Goal: Task Accomplishment & Management: Manage account settings

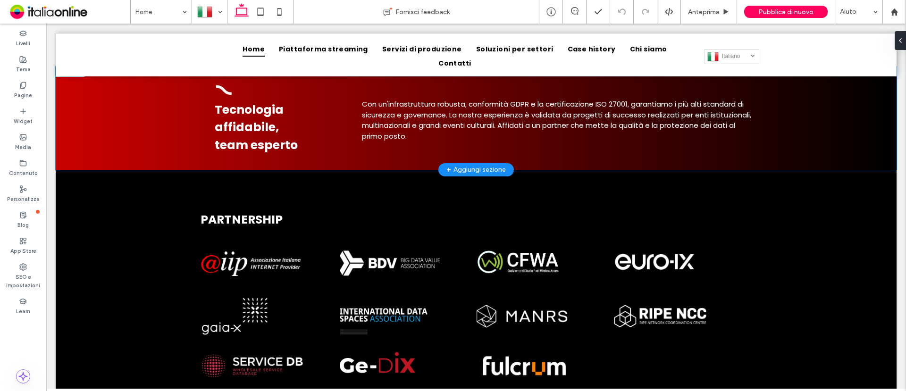
scroll to position [1297, 0]
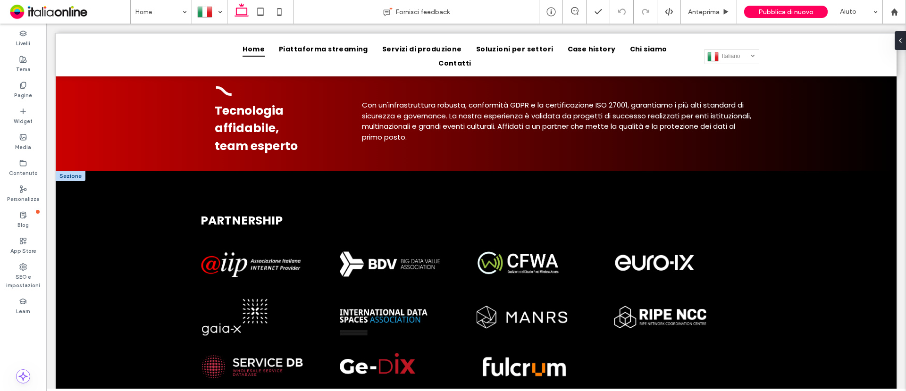
click at [72, 171] on div at bounding box center [71, 176] width 30 height 10
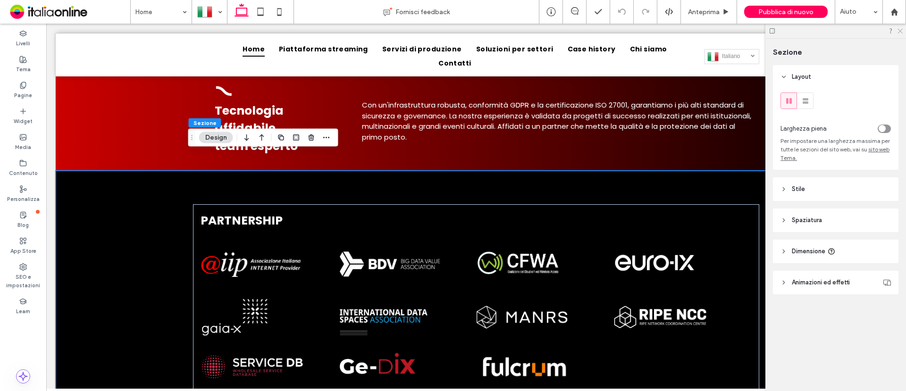
click at [900, 31] on use at bounding box center [899, 31] width 5 height 5
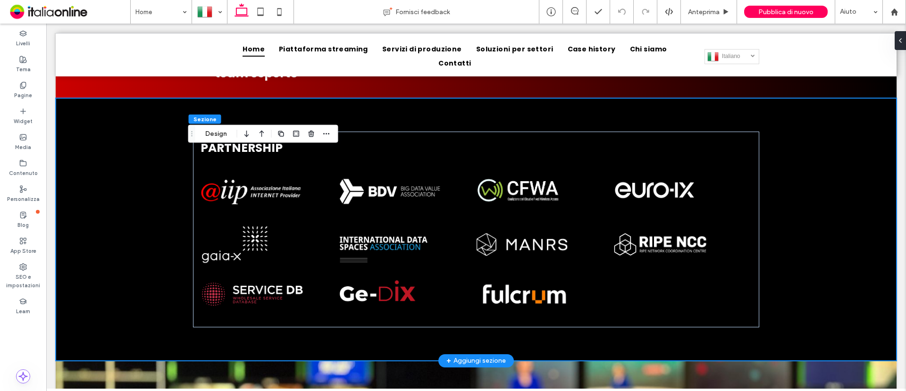
scroll to position [1415, 0]
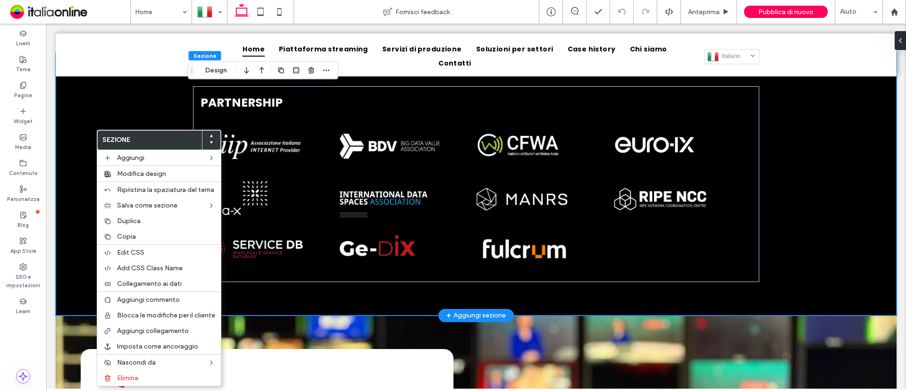
drag, startPoint x: 109, startPoint y: 108, endPoint x: 111, endPoint y: 102, distance: 6.8
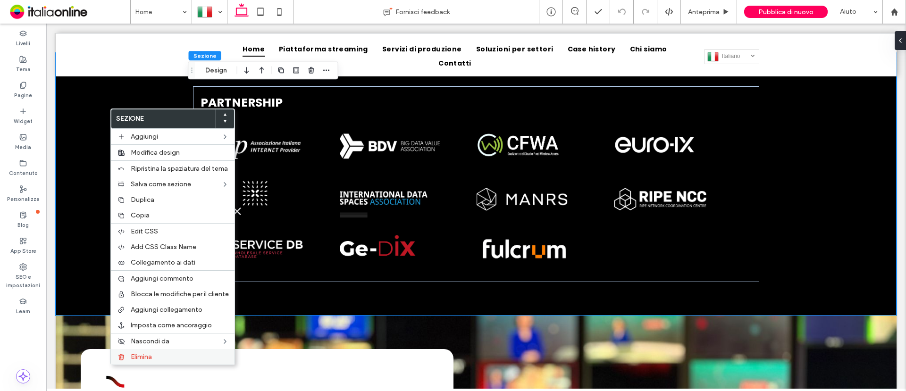
click at [147, 354] on span "Elimina" at bounding box center [141, 357] width 21 height 8
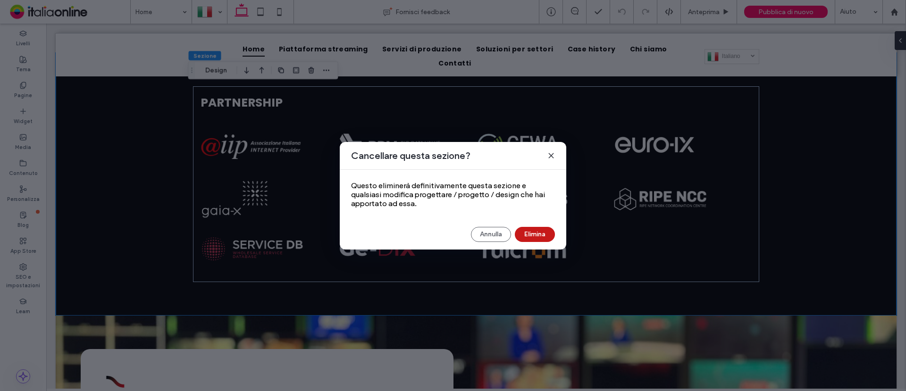
click at [528, 232] on button "Elimina" at bounding box center [535, 234] width 40 height 15
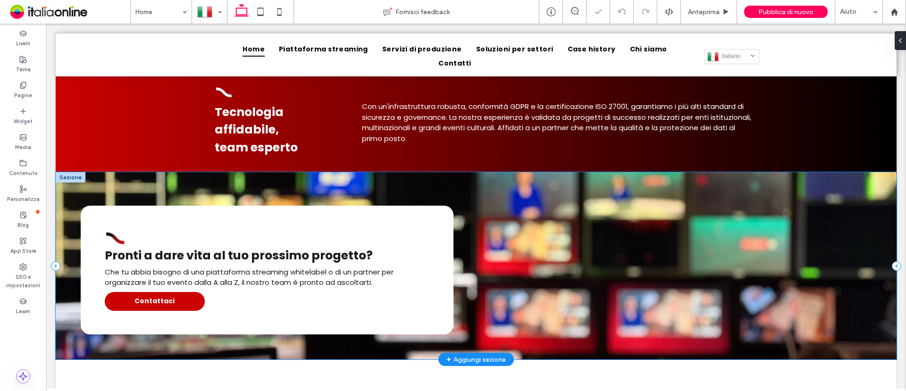
scroll to position [1226, 0]
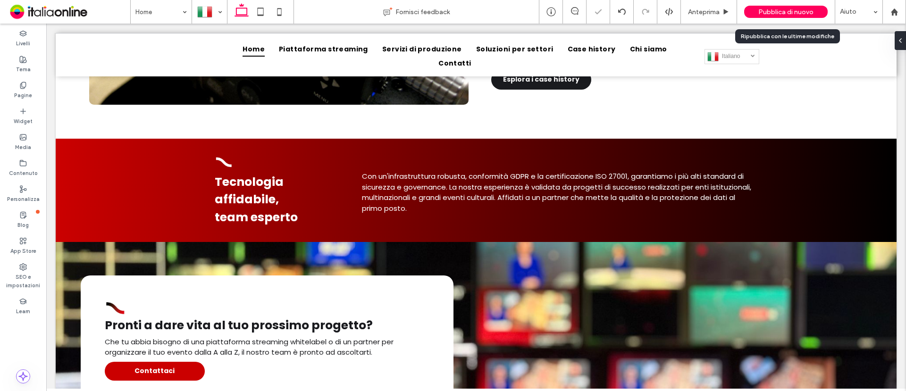
click at [779, 16] on div "Pubblica di nuovo" at bounding box center [785, 12] width 83 height 12
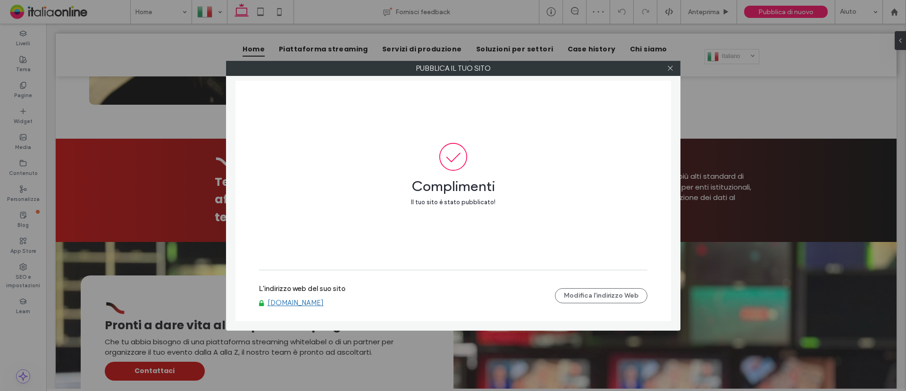
drag, startPoint x: 672, startPoint y: 70, endPoint x: 660, endPoint y: 67, distance: 12.2
click at [672, 70] on icon at bounding box center [670, 68] width 7 height 7
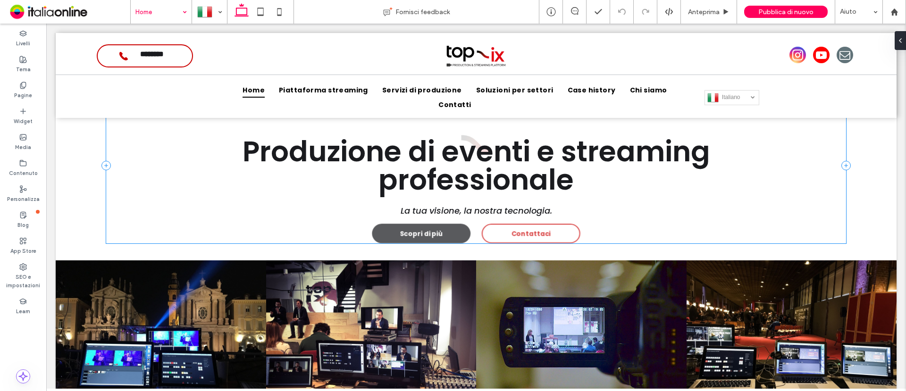
scroll to position [0, 0]
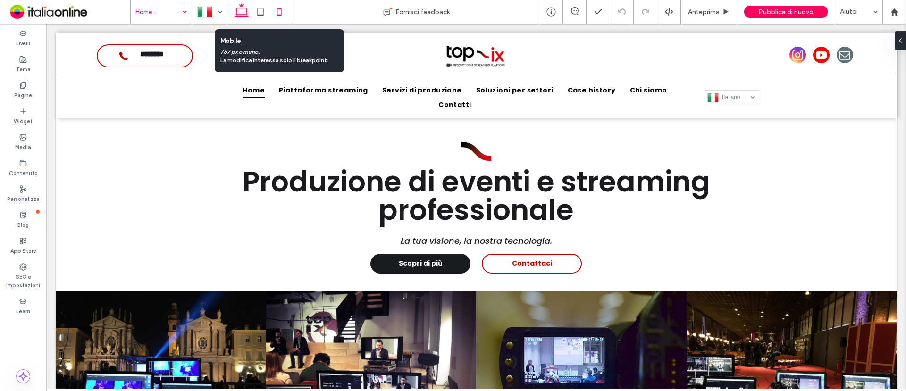
click at [278, 17] on icon at bounding box center [279, 11] width 19 height 19
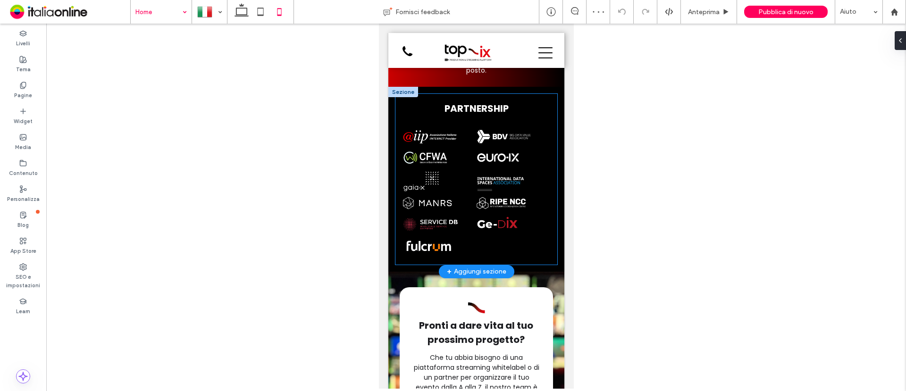
scroll to position [1798, 0]
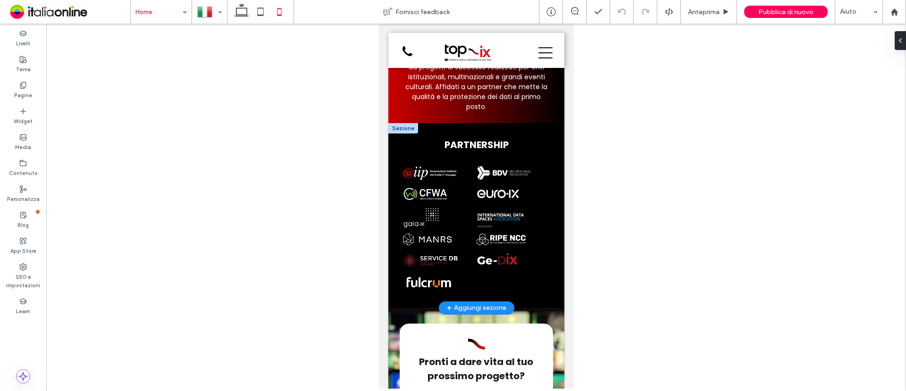
drag, startPoint x: 401, startPoint y: 160, endPoint x: 410, endPoint y: 159, distance: 9.0
click at [401, 133] on div at bounding box center [403, 128] width 30 height 10
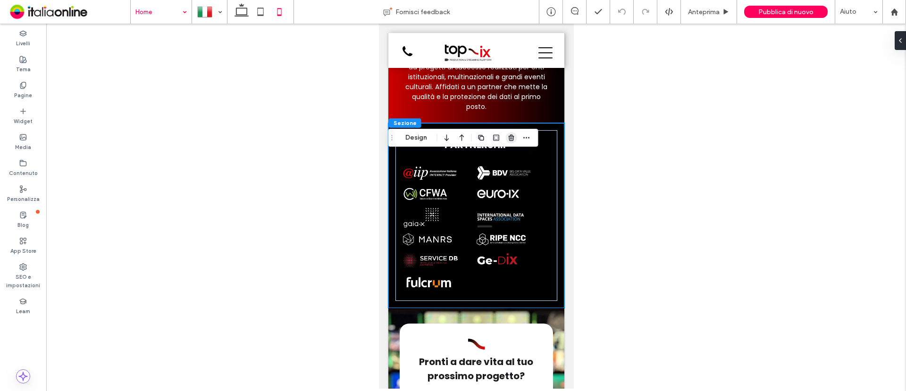
click at [512, 138] on use "button" at bounding box center [511, 137] width 6 height 6
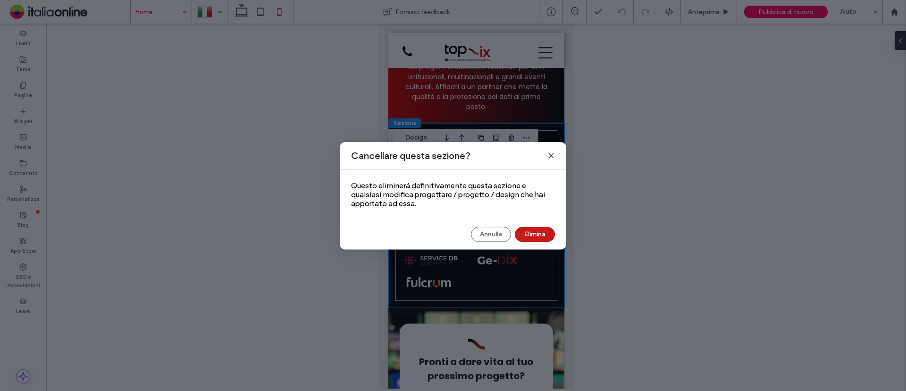
click at [538, 232] on button "Elimina" at bounding box center [535, 234] width 40 height 15
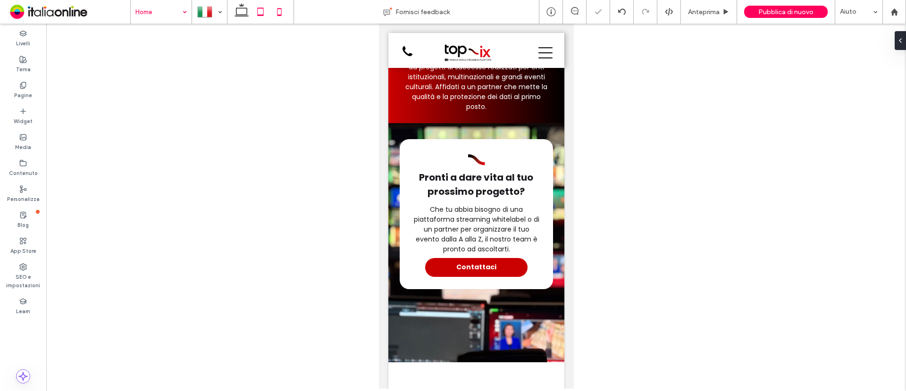
click at [259, 15] on use at bounding box center [261, 12] width 6 height 8
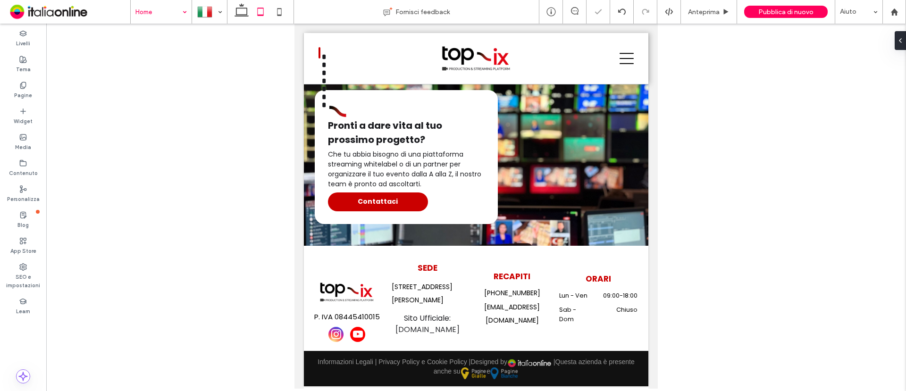
scroll to position [1547, 0]
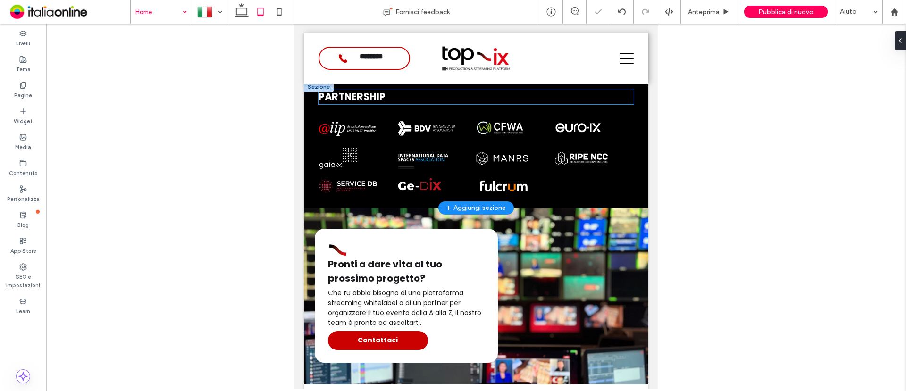
click at [327, 96] on strong "PARTNERSHIP" at bounding box center [351, 97] width 67 height 14
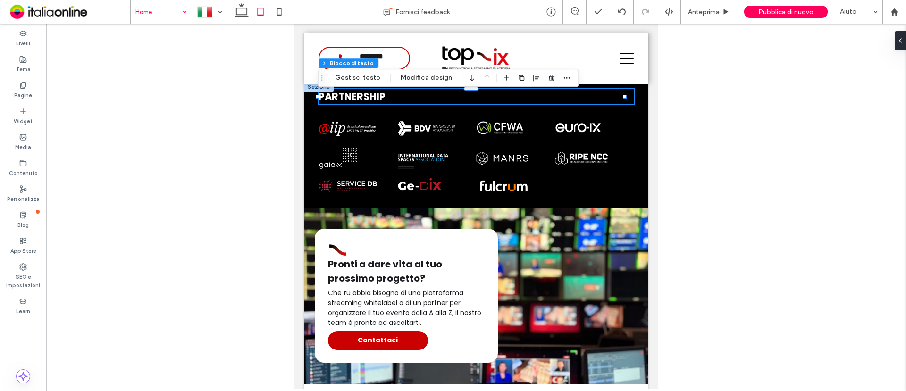
drag, startPoint x: 717, startPoint y: 139, endPoint x: 671, endPoint y: 130, distance: 46.6
click at [717, 139] on div at bounding box center [475, 206] width 859 height 365
drag, startPoint x: 617, startPoint y: 102, endPoint x: 626, endPoint y: 111, distance: 13.4
click at [617, 102] on p "PARTNERSHIP" at bounding box center [476, 96] width 316 height 15
click at [693, 140] on div at bounding box center [475, 206] width 859 height 365
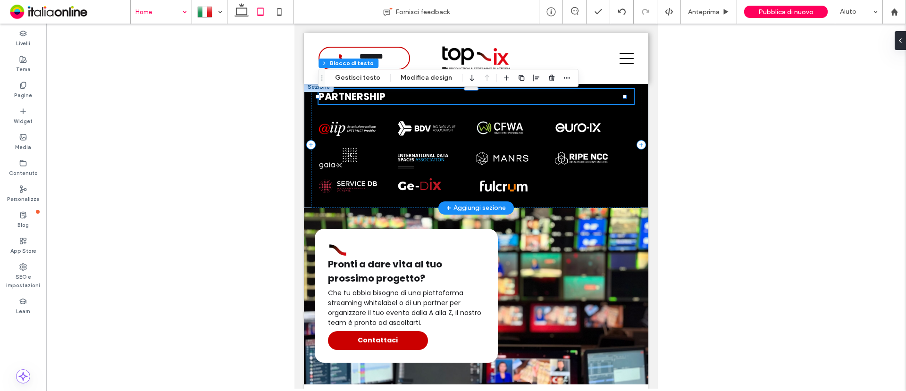
click at [317, 92] on div at bounding box center [319, 87] width 30 height 10
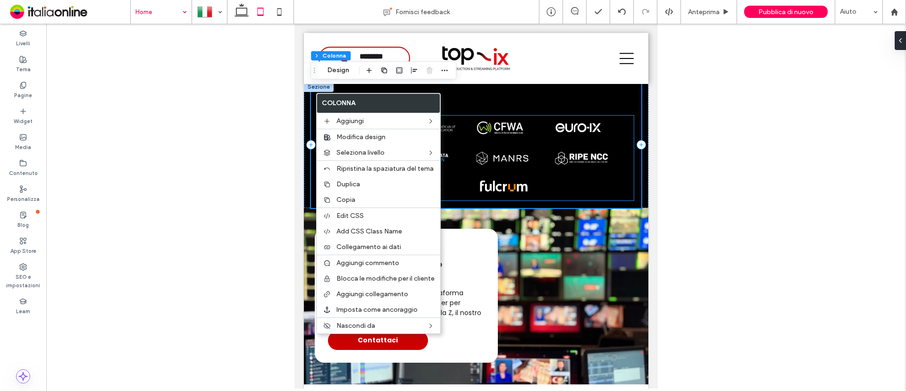
click at [636, 158] on div "PARTNERSHIP Nature's Symphony Breathtaking colors of our planet Button Faces of…" at bounding box center [476, 145] width 344 height 126
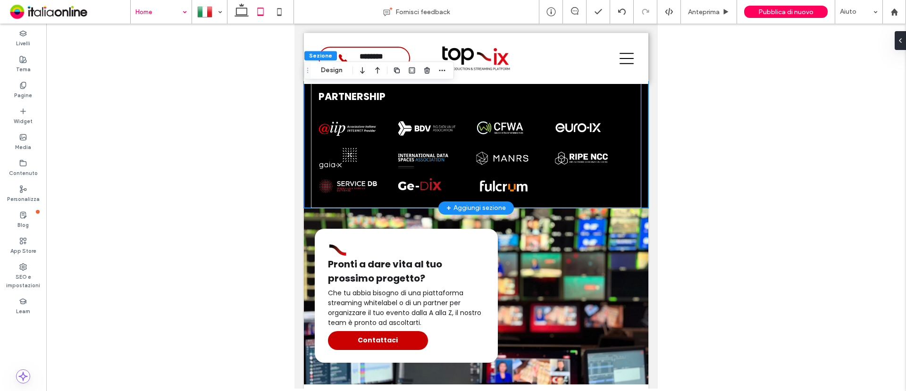
click at [308, 98] on div "PARTNERSHIP Nature's Symphony Breathtaking colors of our planet Button Faces of…" at bounding box center [476, 145] width 344 height 126
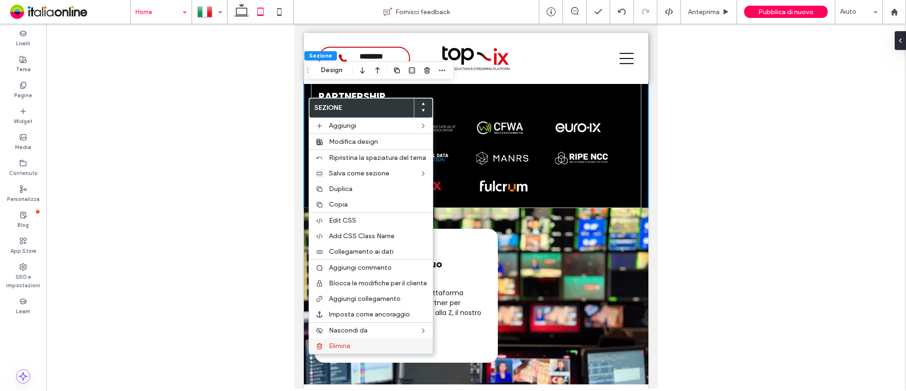
click at [354, 344] on label "Elimina" at bounding box center [378, 346] width 98 height 8
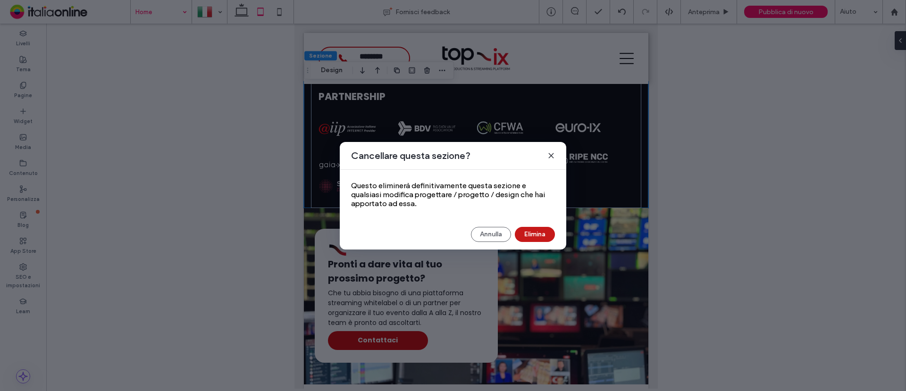
click at [525, 230] on button "Elimina" at bounding box center [535, 234] width 40 height 15
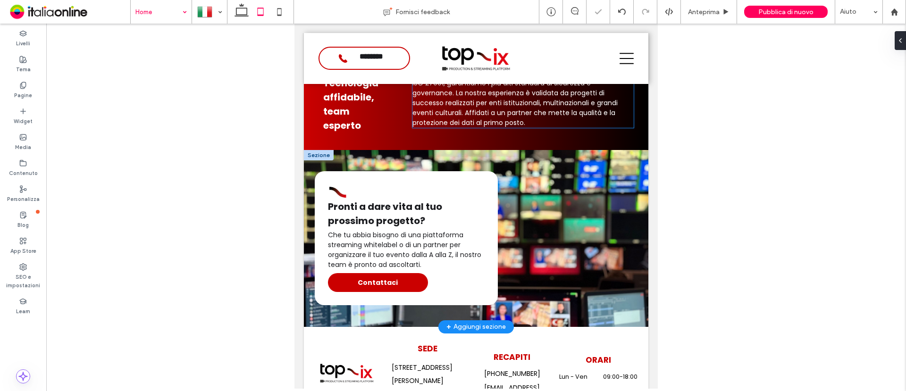
scroll to position [1429, 0]
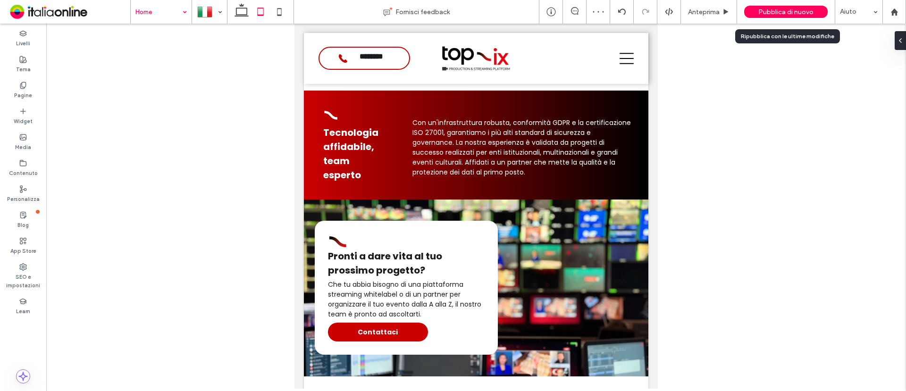
click at [768, 14] on span "Pubblica di nuovo" at bounding box center [785, 12] width 55 height 8
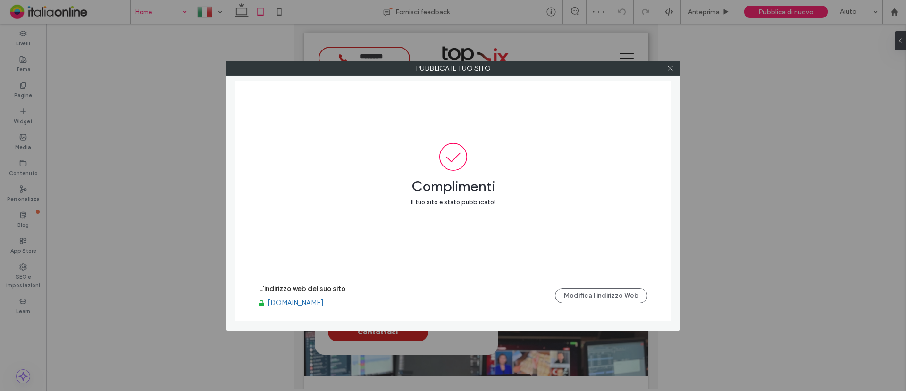
drag, startPoint x: 671, startPoint y: 67, endPoint x: 520, endPoint y: 0, distance: 165.1
click at [671, 67] on use at bounding box center [669, 68] width 5 height 5
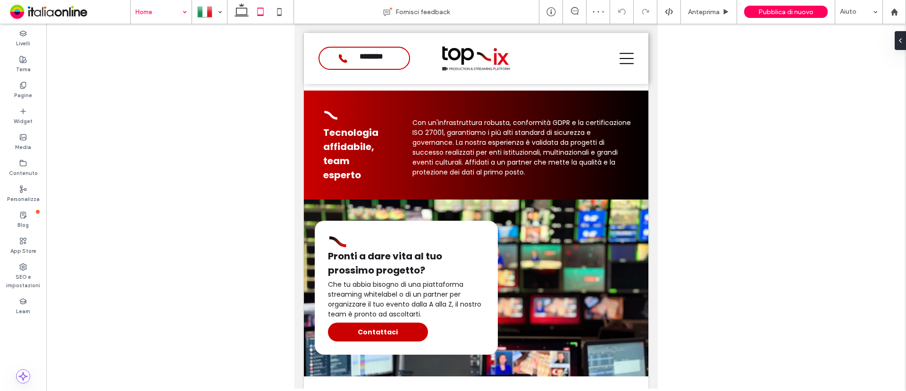
drag, startPoint x: 145, startPoint y: 13, endPoint x: 149, endPoint y: 20, distance: 8.4
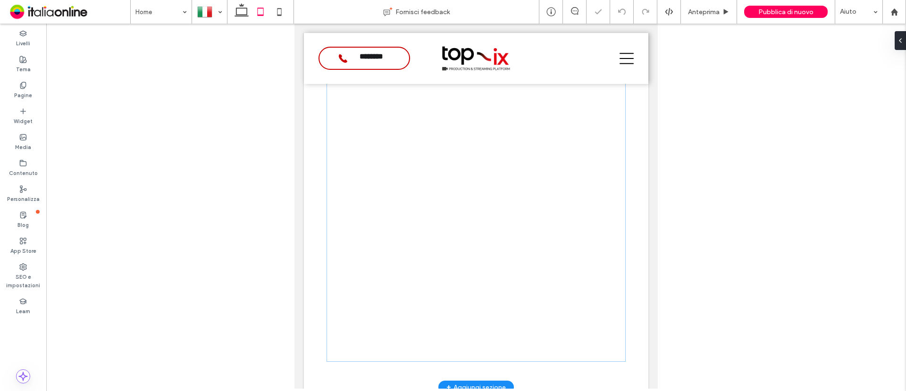
scroll to position [943, 0]
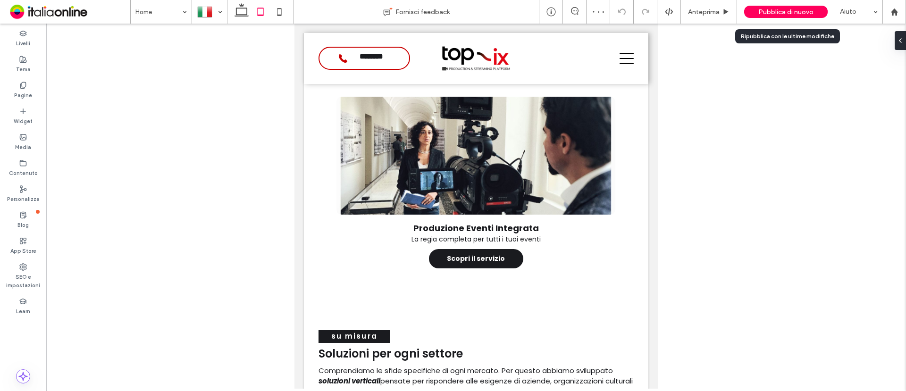
drag, startPoint x: 767, startPoint y: 11, endPoint x: 303, endPoint y: 106, distance: 472.9
click at [767, 11] on span "Pubblica di nuovo" at bounding box center [785, 12] width 55 height 8
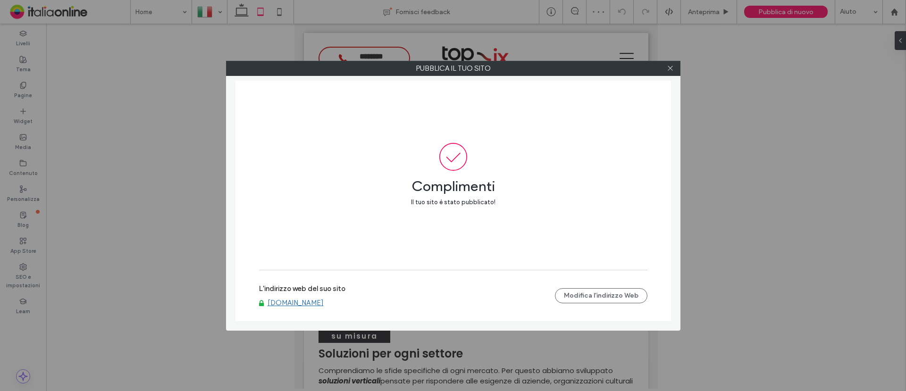
drag, startPoint x: 670, startPoint y: 67, endPoint x: 425, endPoint y: 1, distance: 253.1
click at [670, 67] on icon at bounding box center [670, 68] width 7 height 7
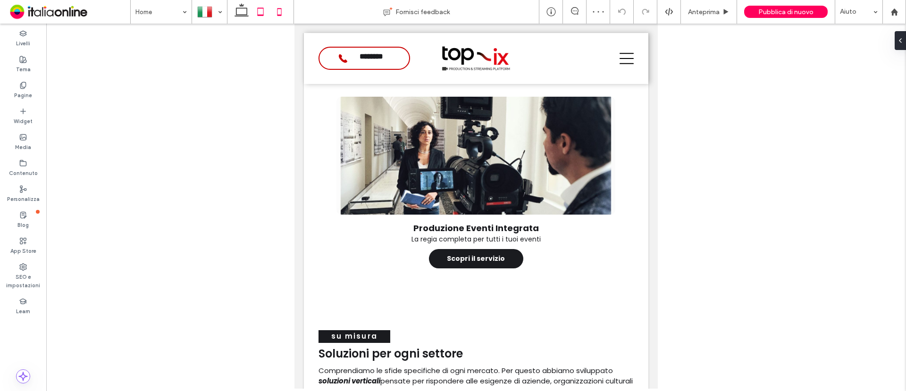
click at [283, 17] on icon at bounding box center [279, 11] width 19 height 19
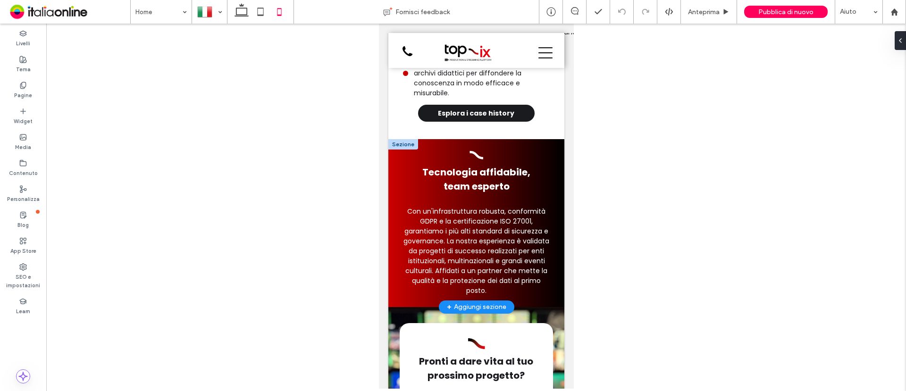
scroll to position [1201, 0]
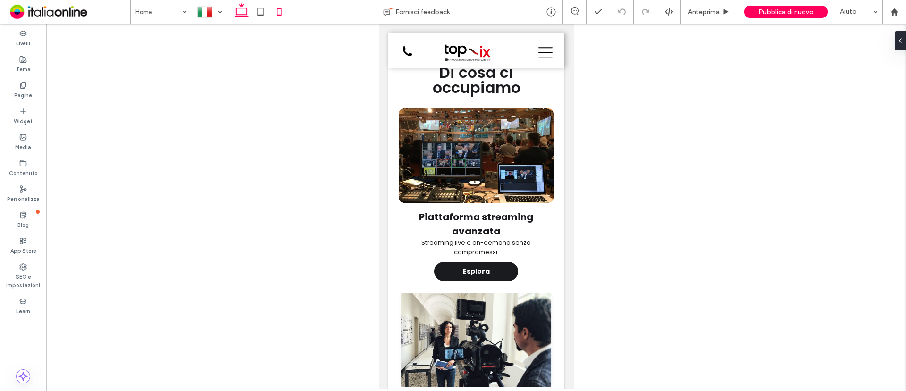
click at [242, 14] on icon at bounding box center [241, 11] width 19 height 19
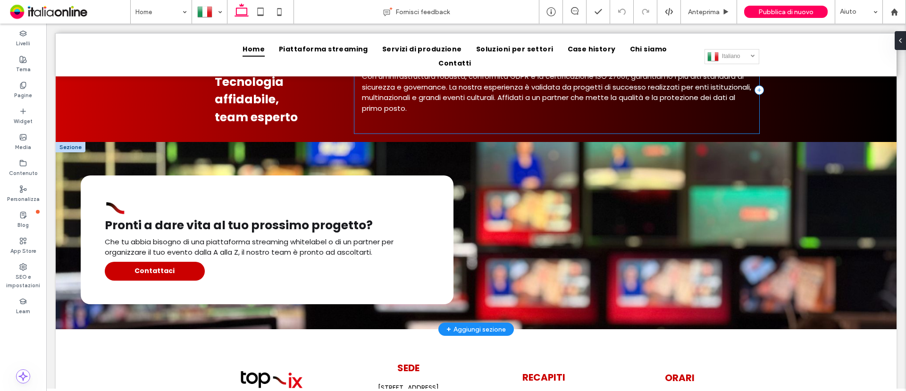
scroll to position [1344, 0]
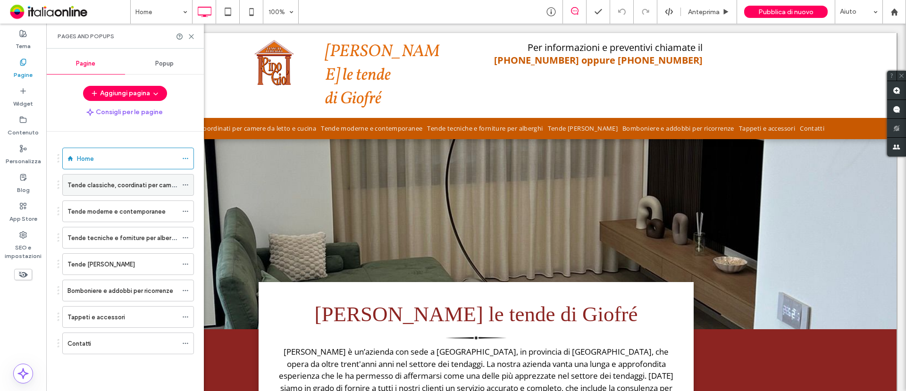
click at [102, 186] on label "Tende classiche, coordinati per camere da letto e cucina" at bounding box center [148, 185] width 162 height 17
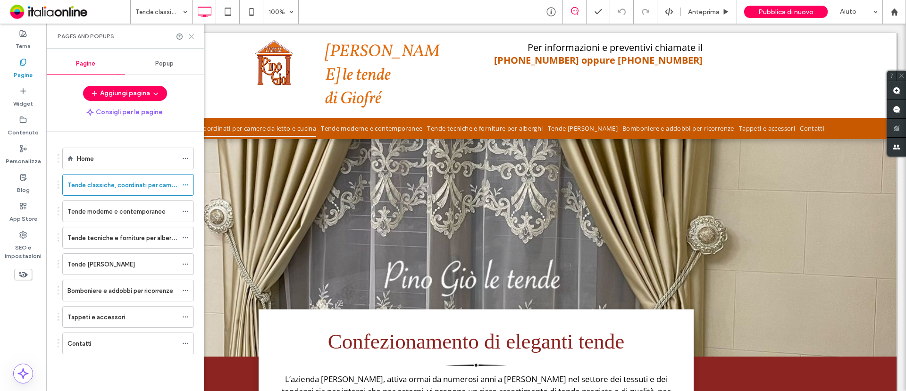
click at [193, 39] on icon at bounding box center [191, 36] width 7 height 7
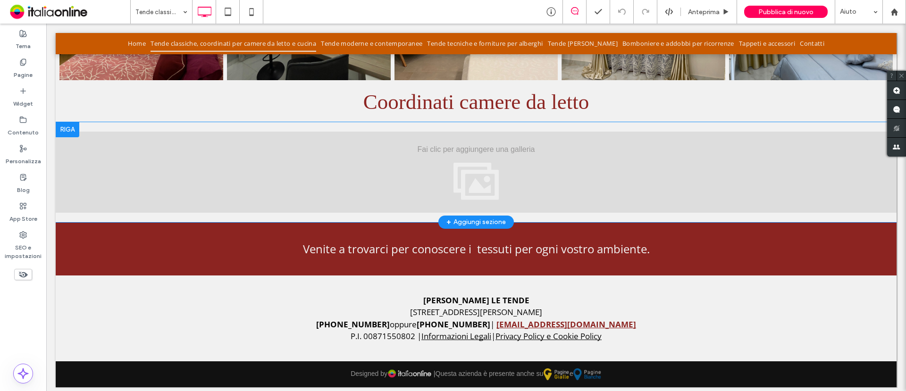
scroll to position [702, 0]
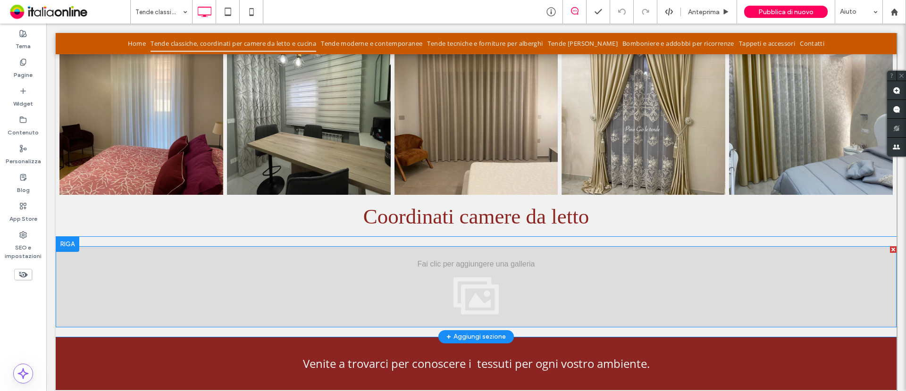
click at [359, 305] on div "Mostra altri" at bounding box center [476, 286] width 841 height 81
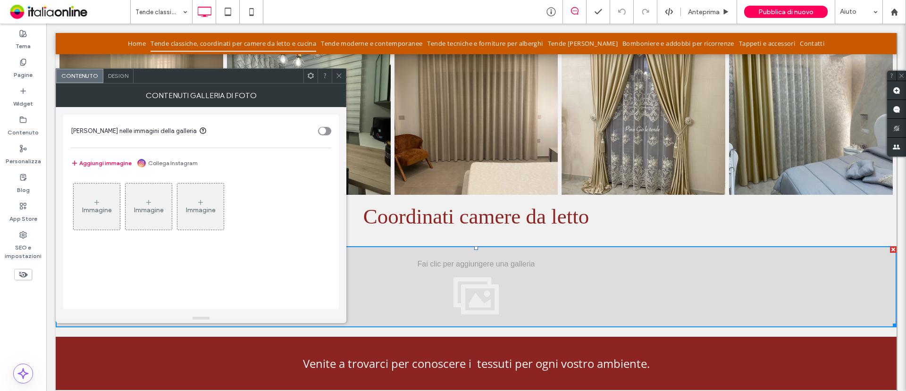
click at [341, 75] on icon at bounding box center [338, 75] width 7 height 7
